Goal: Task Accomplishment & Management: Use online tool/utility

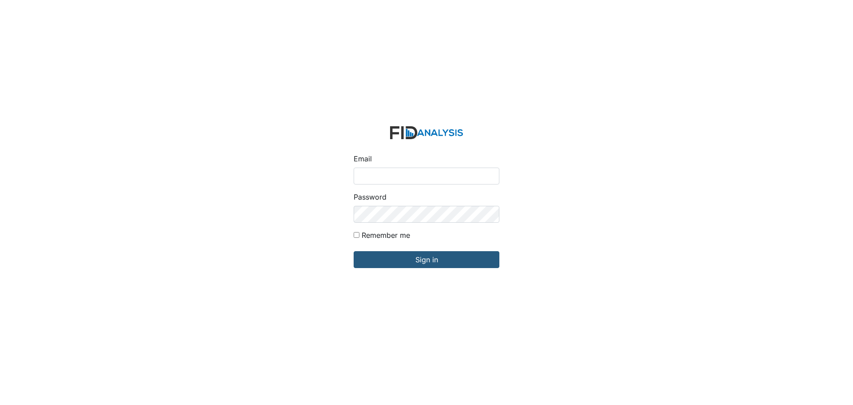
click at [375, 178] on input "Email" at bounding box center [426, 175] width 146 height 17
type input "[EMAIL_ADDRESS][DOMAIN_NAME]"
click at [353, 251] on input "Sign in" at bounding box center [426, 259] width 146 height 17
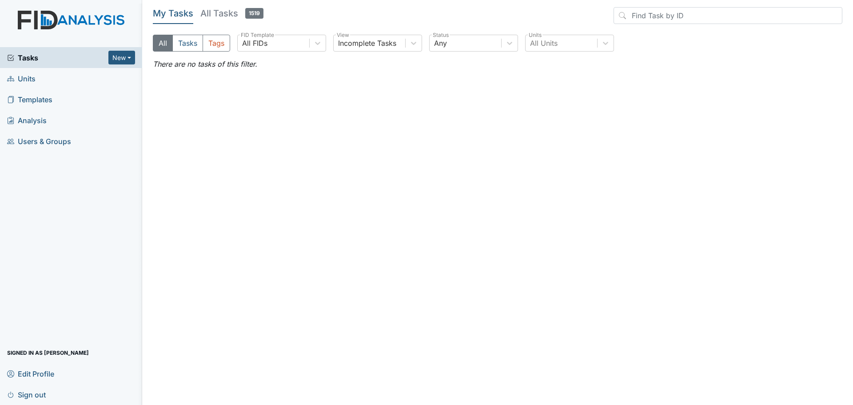
click at [27, 80] on span "Units" at bounding box center [21, 78] width 28 height 14
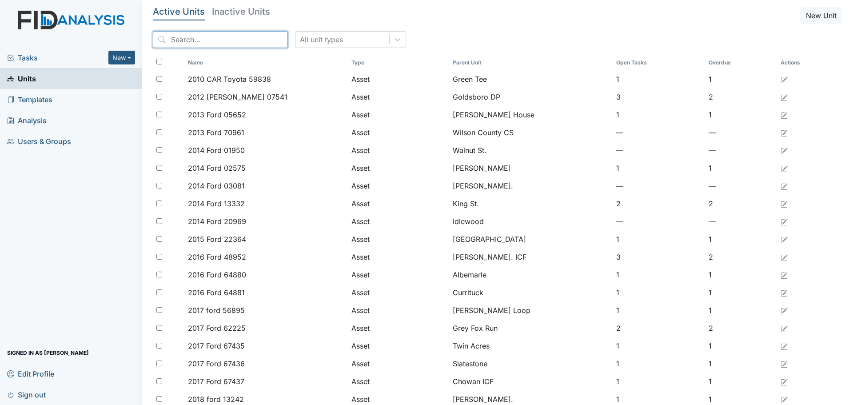
click at [205, 40] on input "search" at bounding box center [220, 39] width 135 height 17
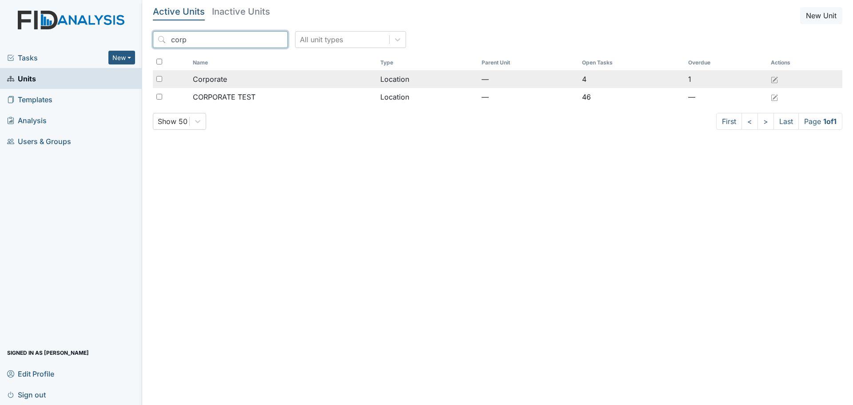
type input "corp"
click at [235, 83] on div "Corporate" at bounding box center [283, 79] width 181 height 11
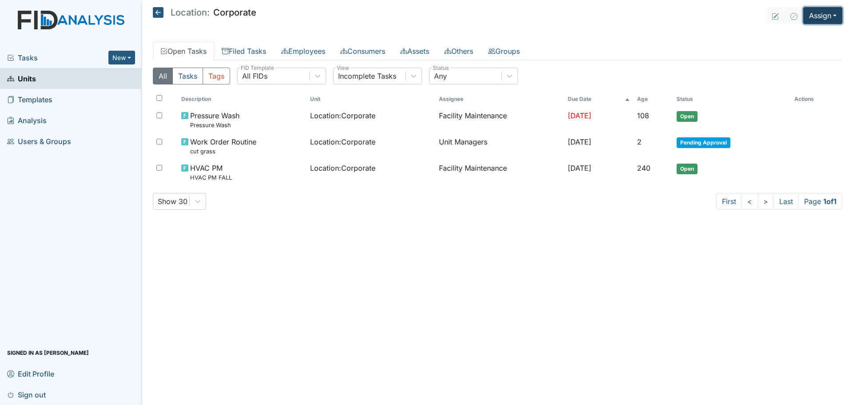
click at [822, 16] on button "Assign" at bounding box center [822, 15] width 39 height 17
click at [815, 50] on link "Assign Inspection" at bounding box center [801, 50] width 80 height 14
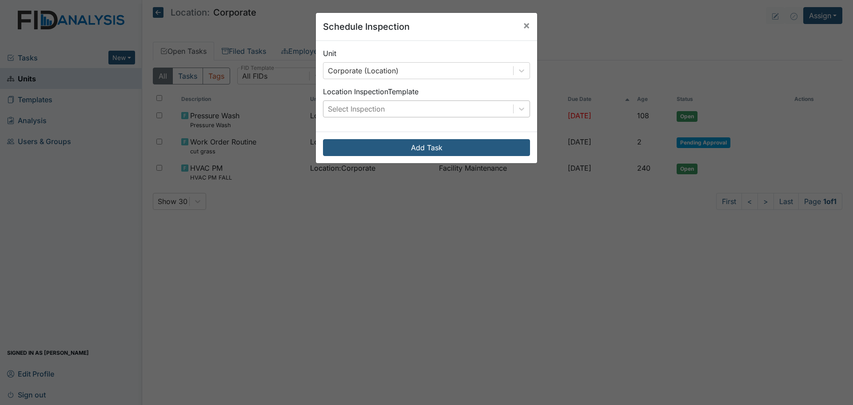
click at [425, 106] on div "Select Inspection" at bounding box center [418, 109] width 190 height 16
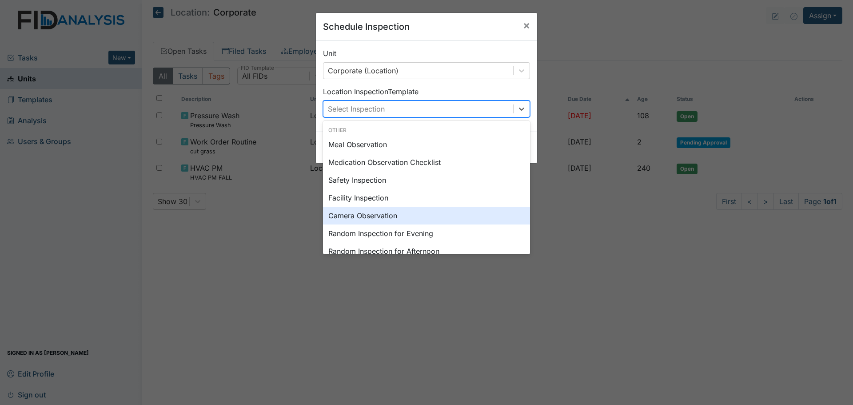
scroll to position [153, 0]
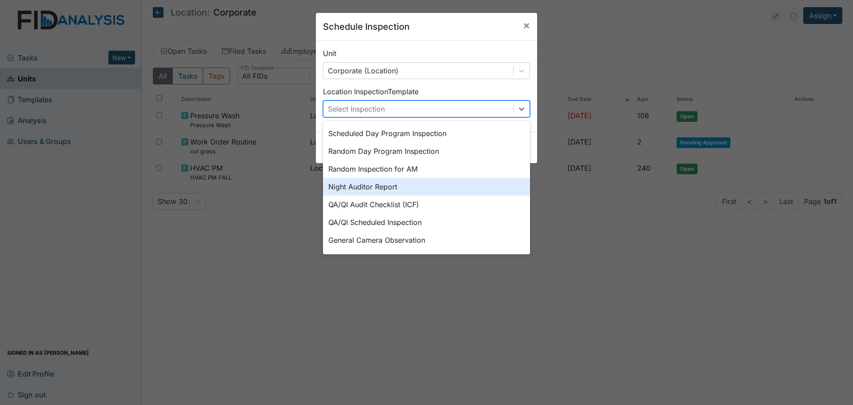
click at [403, 183] on div "Night Auditor Report" at bounding box center [426, 187] width 207 height 18
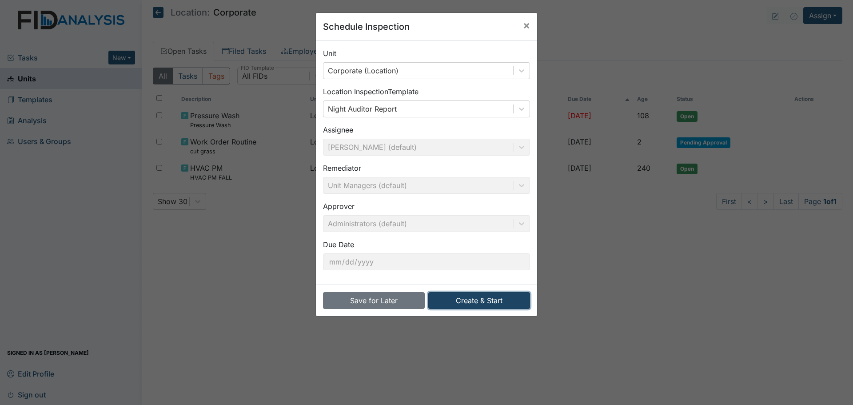
click at [467, 302] on button "Create & Start" at bounding box center [479, 300] width 102 height 17
